Goal: Information Seeking & Learning: Learn about a topic

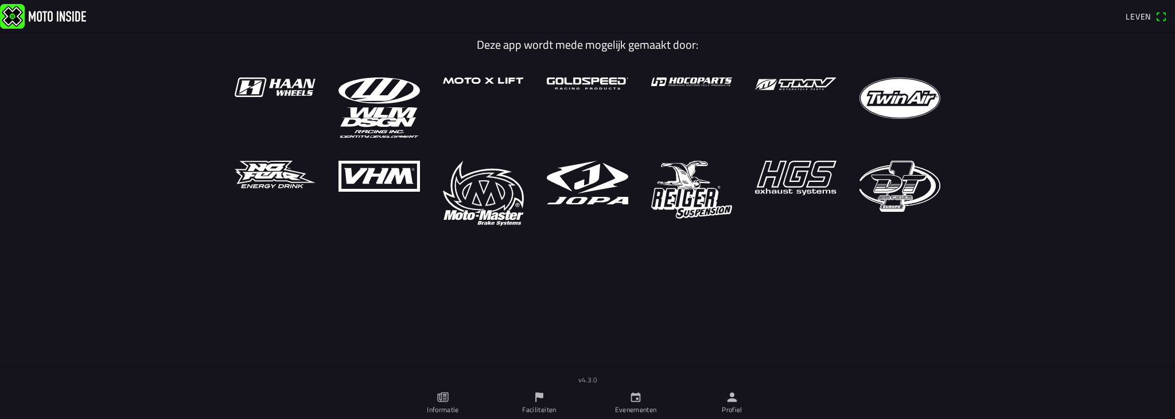
click at [1064, 161] on main "Deze app wordt mede mogelijk gemaakt door:" at bounding box center [587, 215] width 1175 height 367
click at [636, 407] on font "Evenementen" at bounding box center [636, 409] width 42 height 11
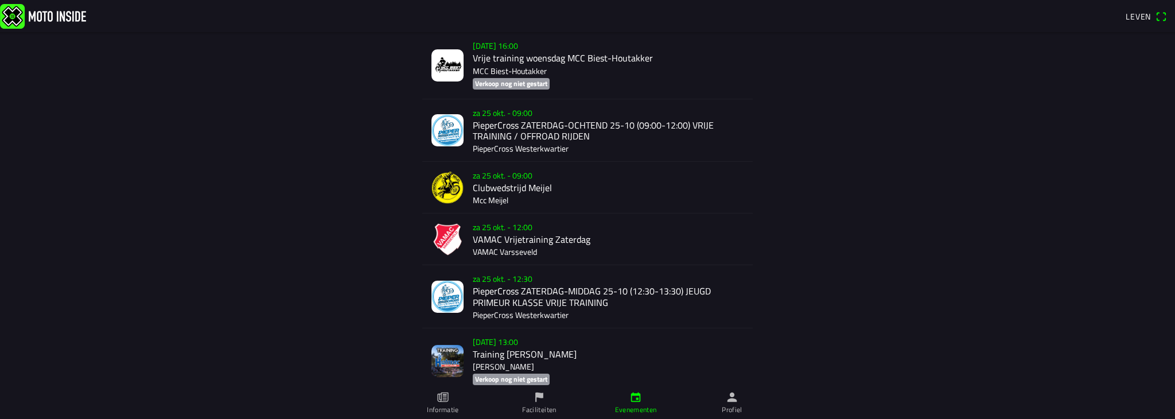
scroll to position [3587, 0]
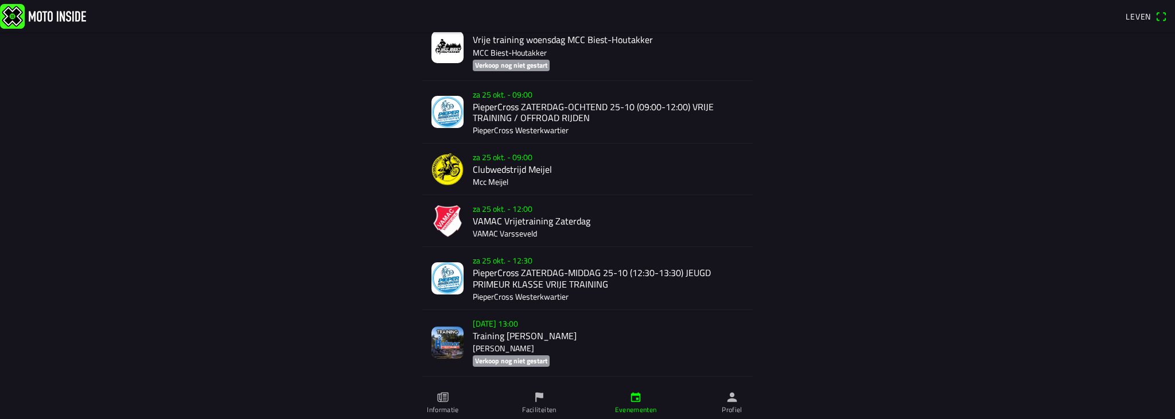
click at [534, 118] on div "[DATE] 09:00 PieperCross ZATERDAG-OCHTEND 25-10 (09:00-12:00) VRIJE TRAINING / …" at bounding box center [608, 112] width 271 height 62
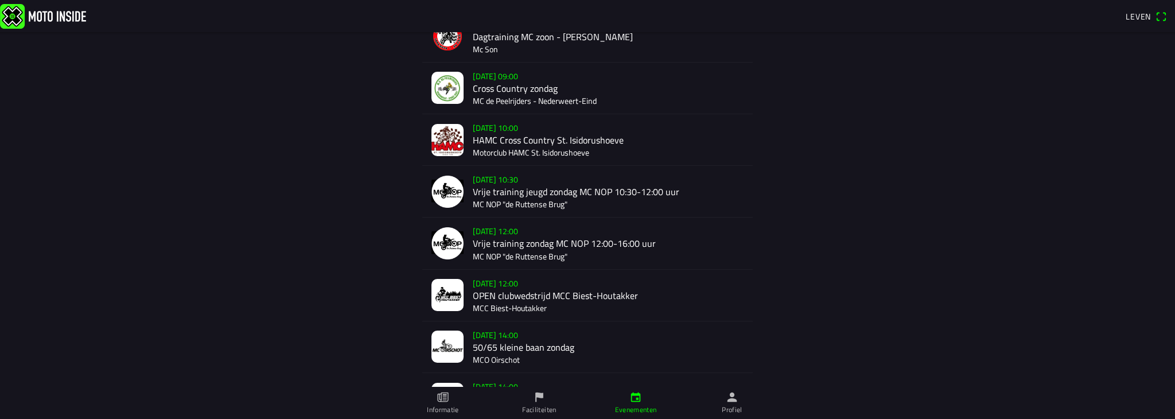
scroll to position [4960, 0]
